Goal: Task Accomplishment & Management: Use online tool/utility

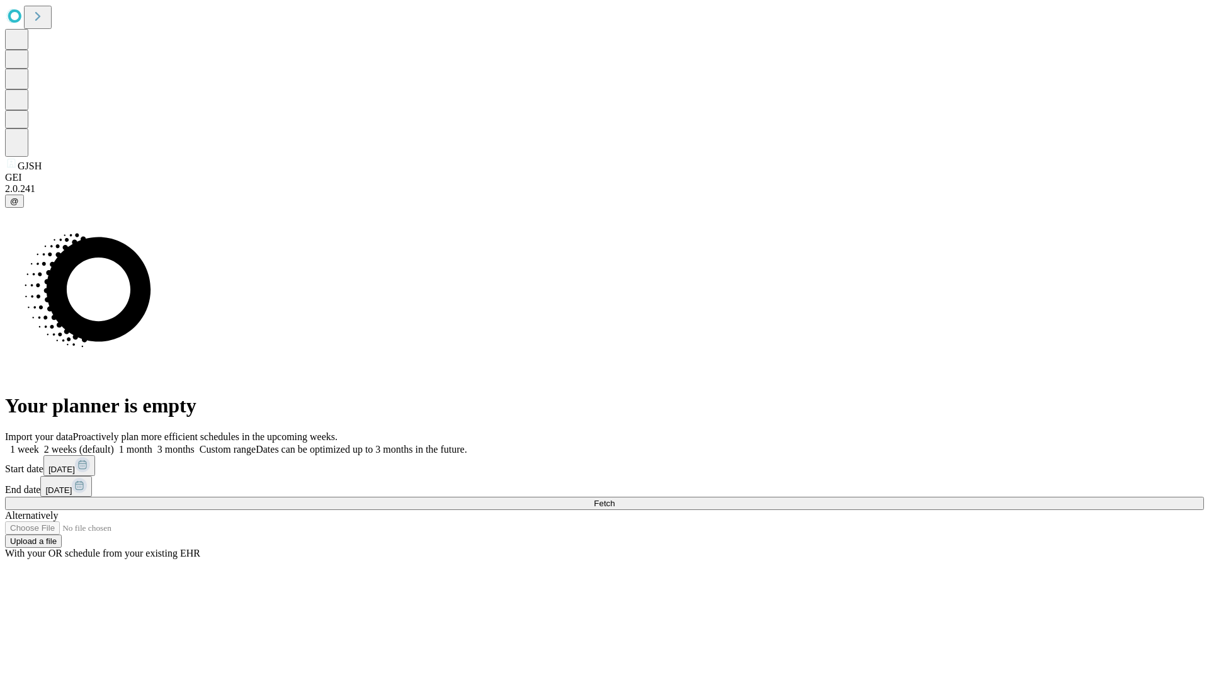
click at [615, 499] on span "Fetch" at bounding box center [604, 503] width 21 height 9
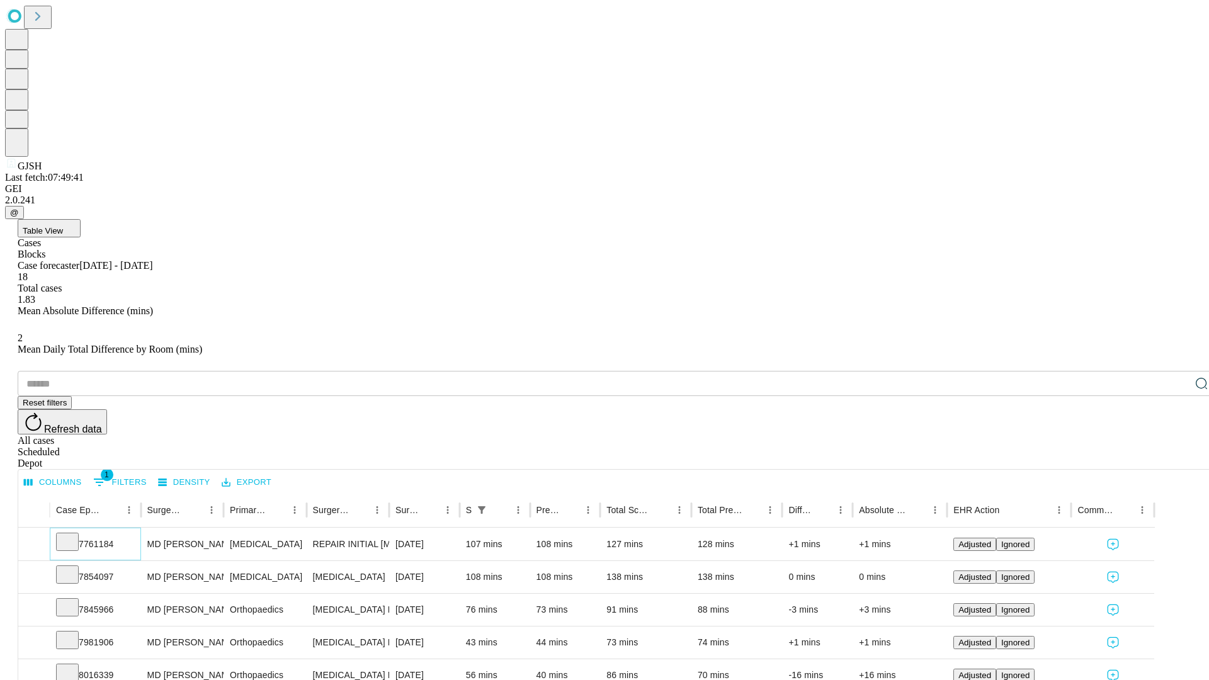
click at [74, 535] on icon at bounding box center [67, 541] width 13 height 13
